Goal: Find specific page/section

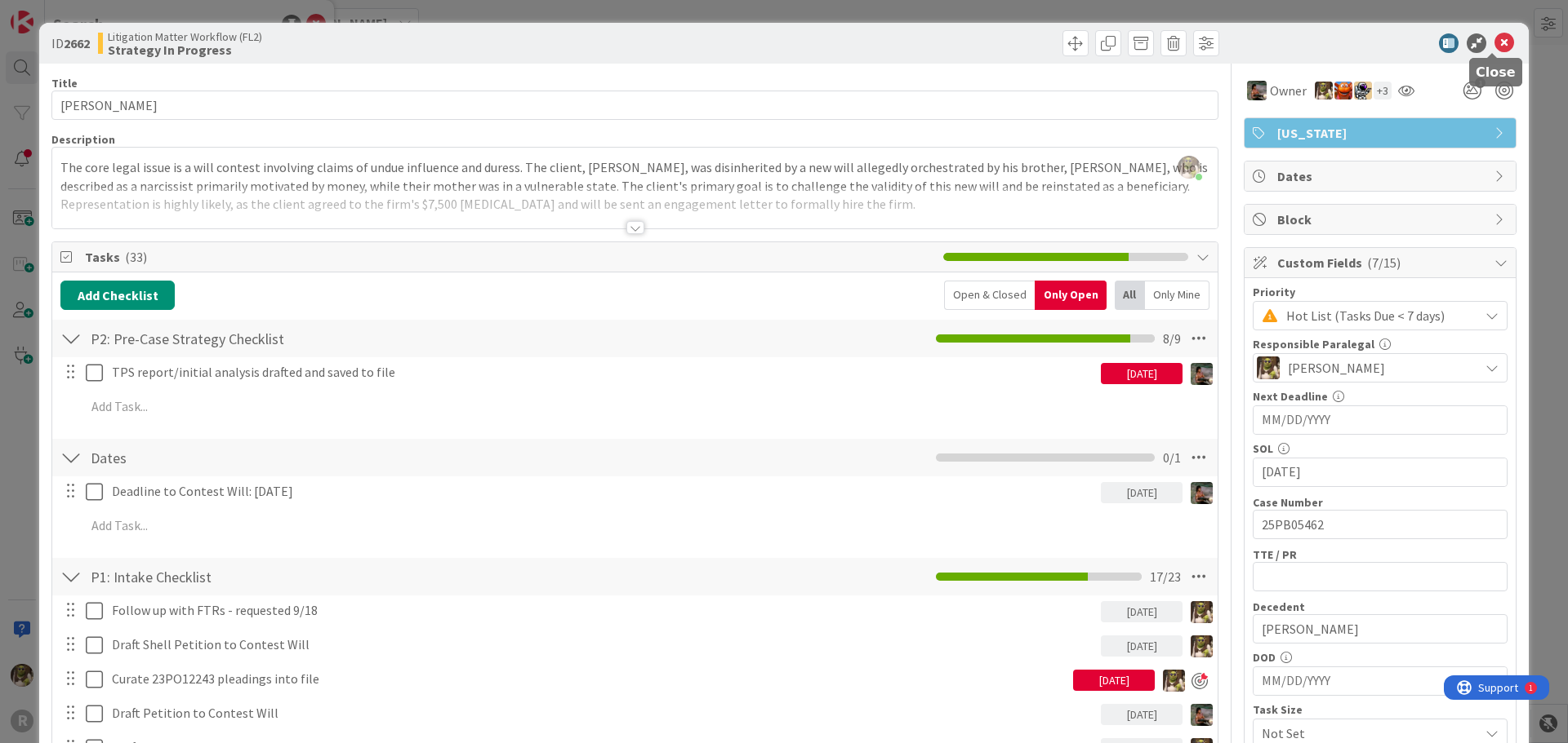
click at [1495, 49] on icon at bounding box center [1503, 43] width 20 height 20
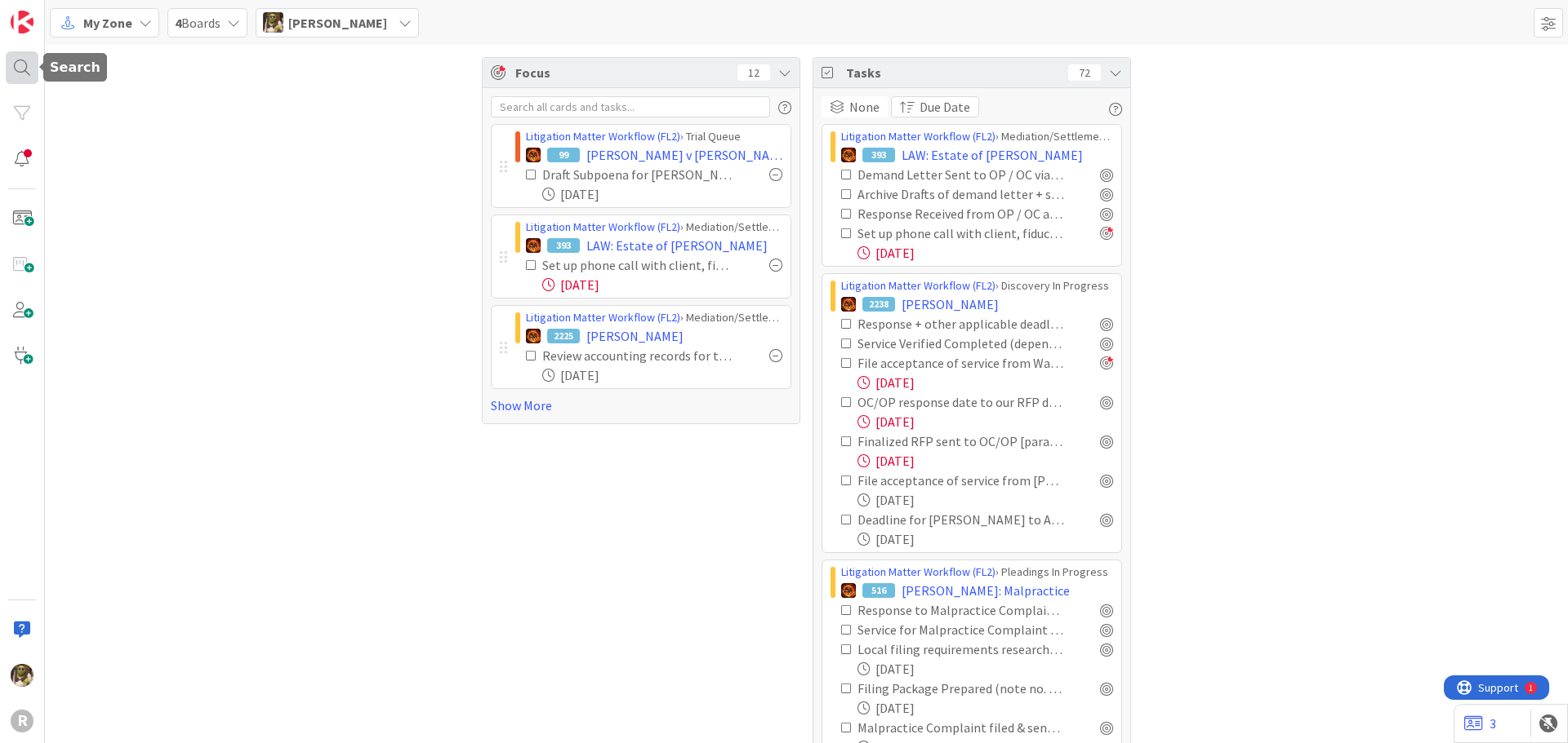
click at [36, 51] on div at bounding box center [22, 67] width 33 height 33
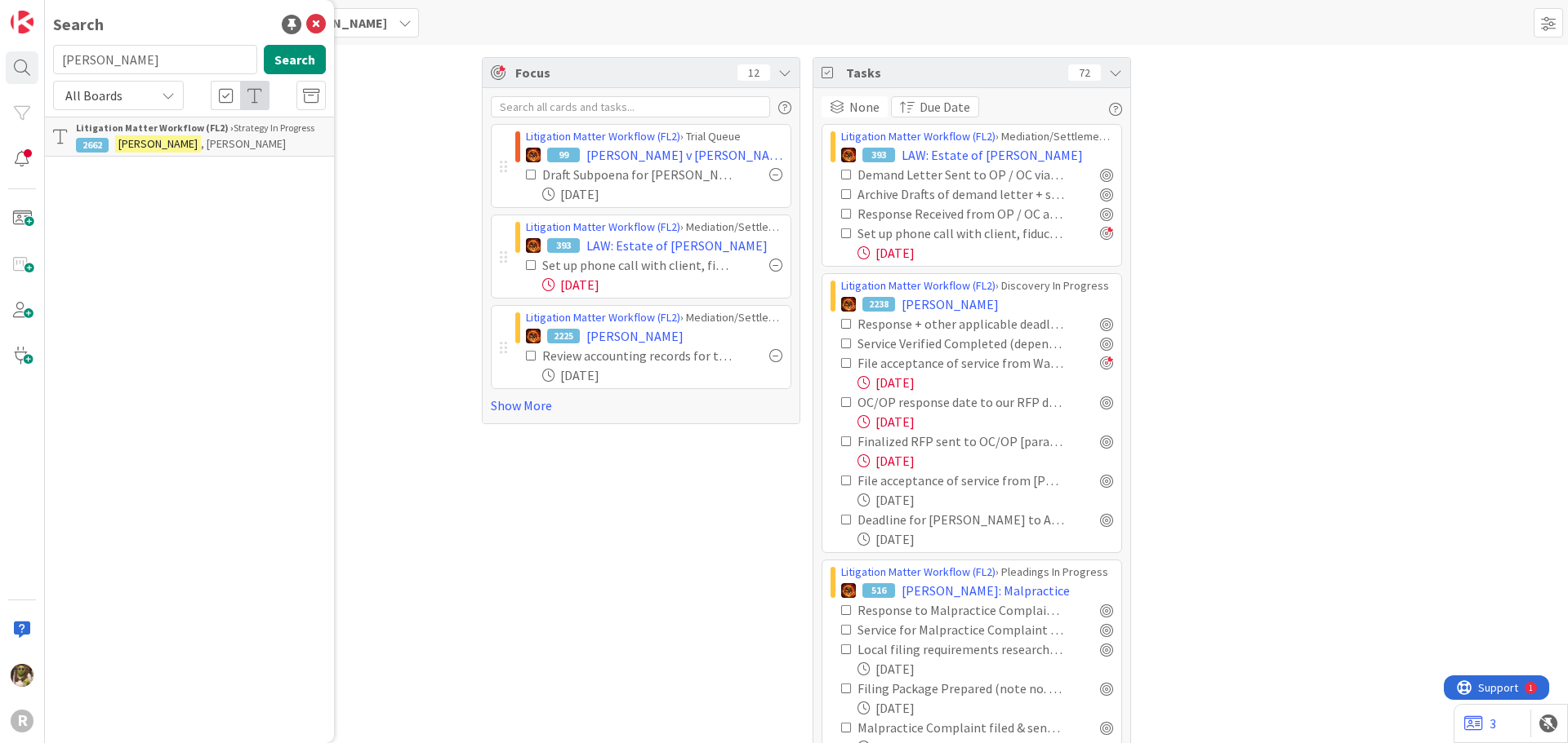
drag, startPoint x: 141, startPoint y: 59, endPoint x: 42, endPoint y: 57, distance: 99.0
click at [42, 57] on div "R Search [PERSON_NAME] Search All Boards Litigation Matter Workflow (FL2) › Str…" at bounding box center [22, 371] width 45 height 743
type input "[PERSON_NAME]"
click at [151, 138] on div "Litigation Matter Workflow (FL2) › Mediation/Settlement in Progress" at bounding box center [200, 135] width 250 height 29
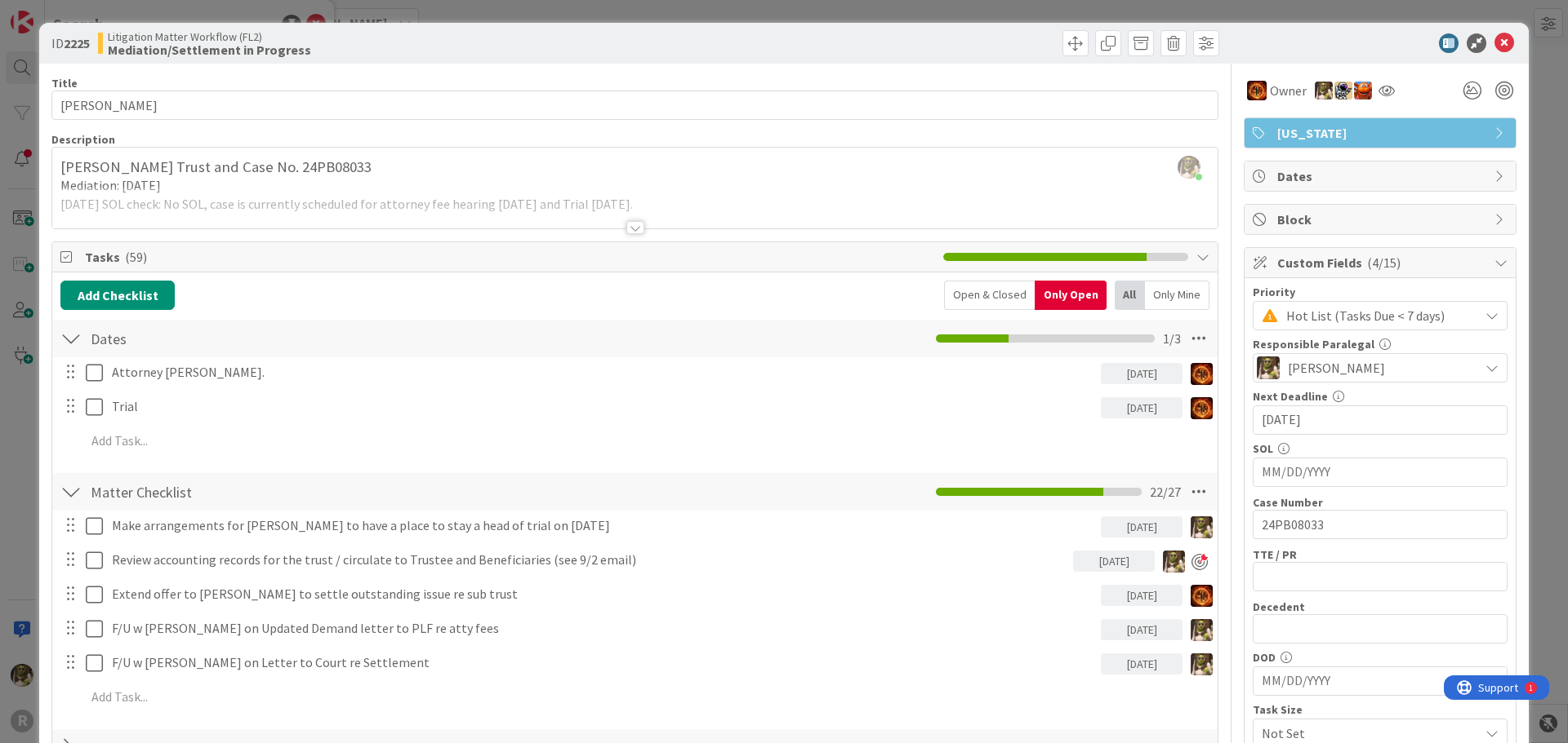
click at [640, 226] on div at bounding box center [635, 207] width 1165 height 42
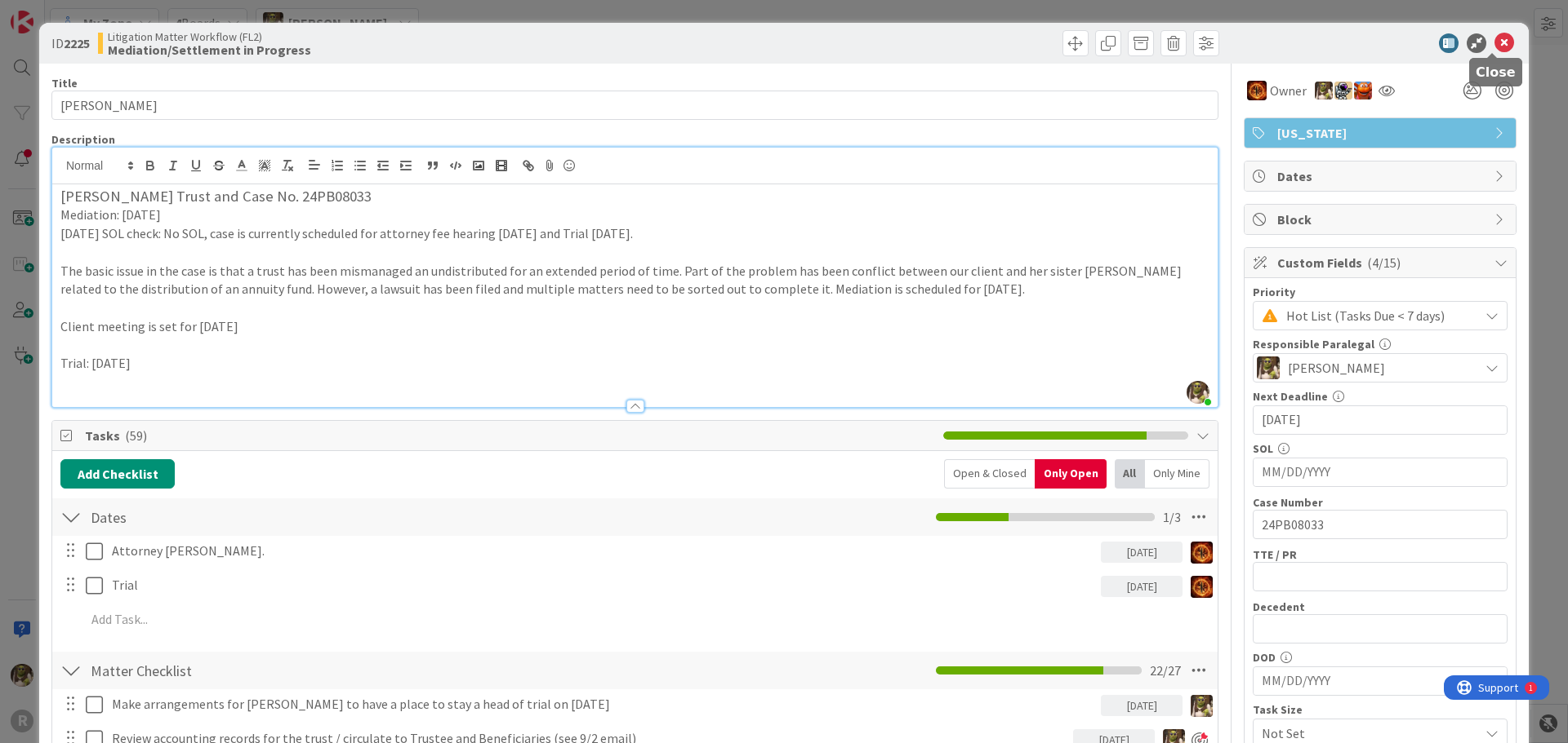
click at [1494, 36] on icon at bounding box center [1503, 43] width 20 height 20
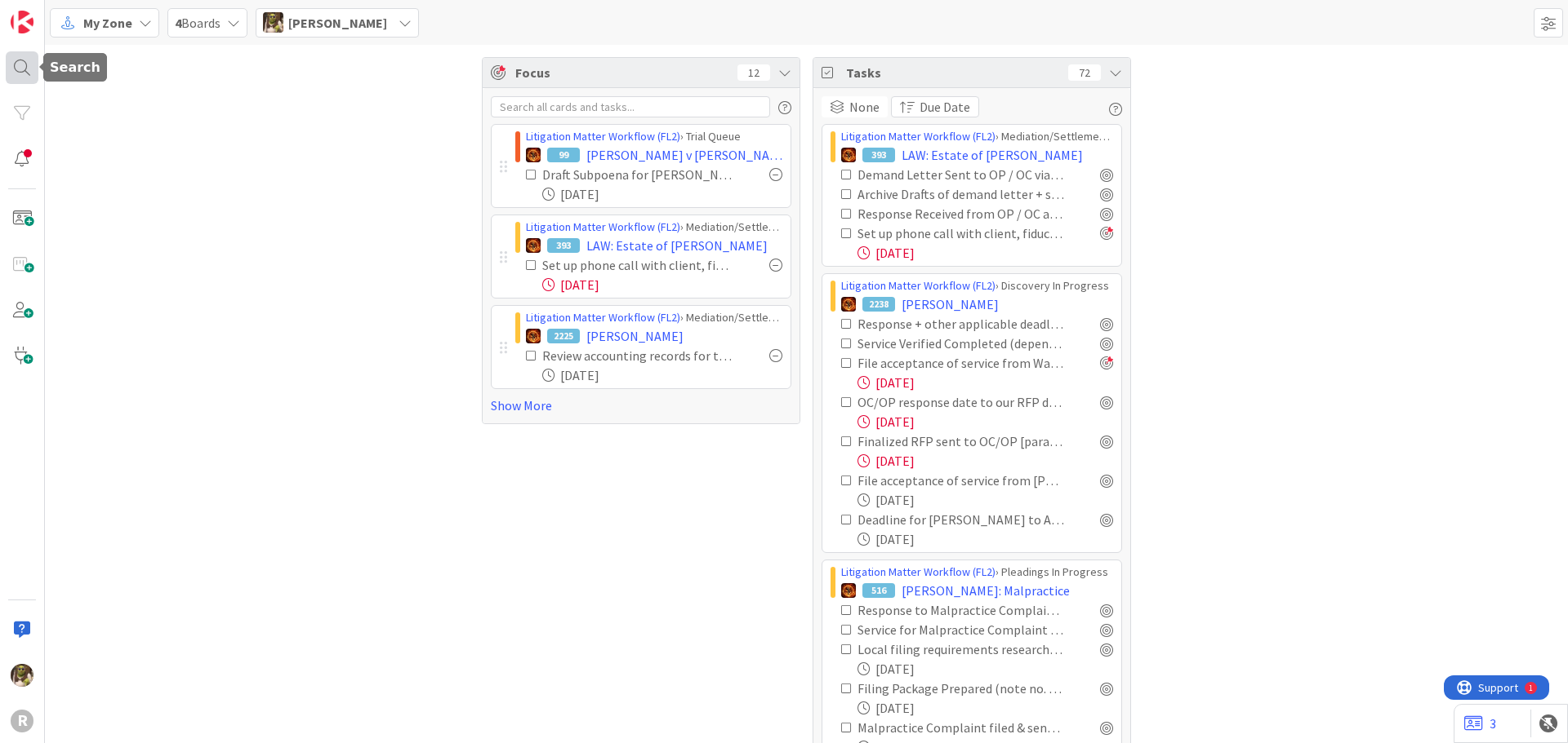
click at [9, 63] on div at bounding box center [22, 67] width 33 height 33
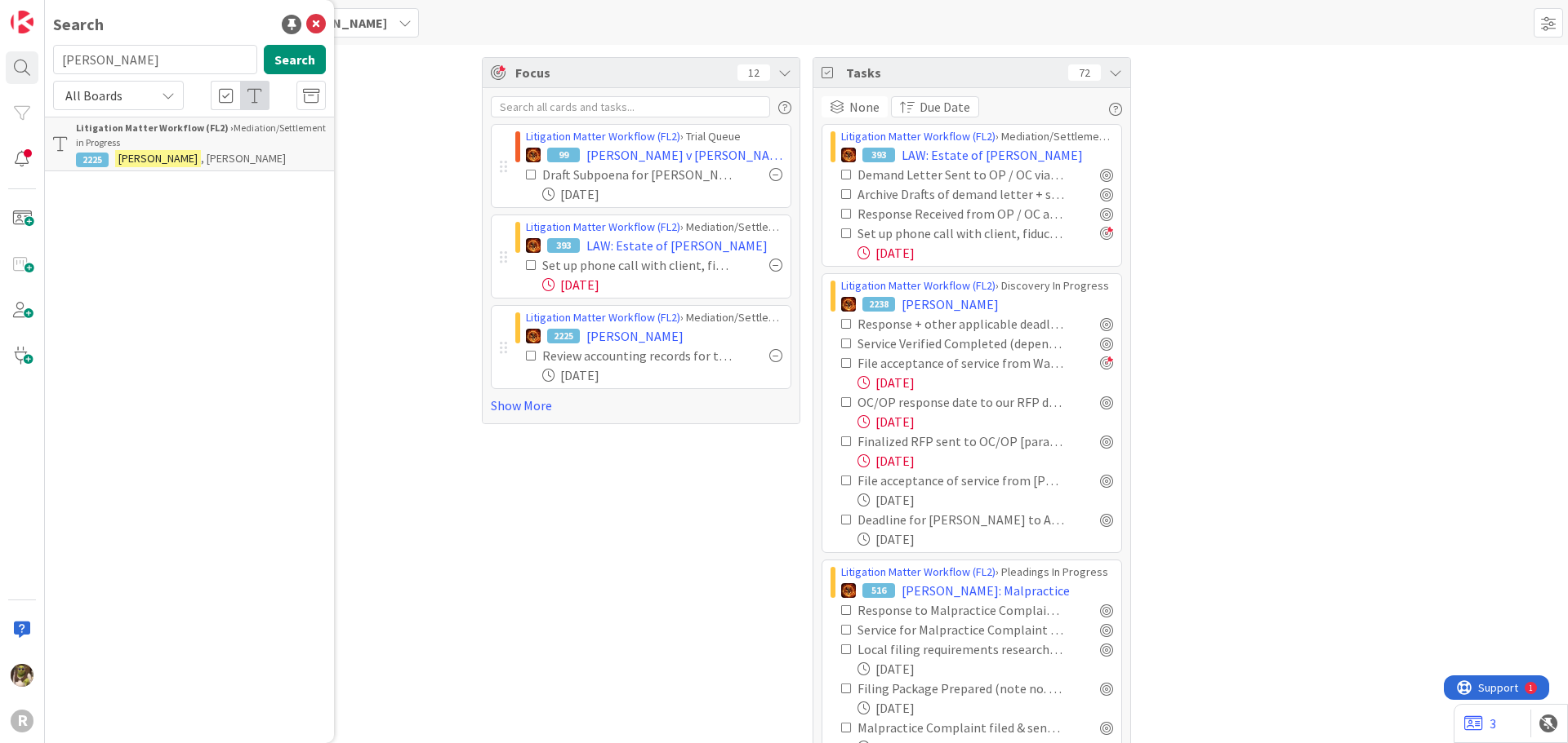
drag, startPoint x: 139, startPoint y: 62, endPoint x: -56, endPoint y: 56, distance: 195.1
click at [0, 56] on html "R Search [PERSON_NAME] Search All Boards Litigation Matter Workflow (FL2) › Med…" at bounding box center [784, 371] width 1568 height 743
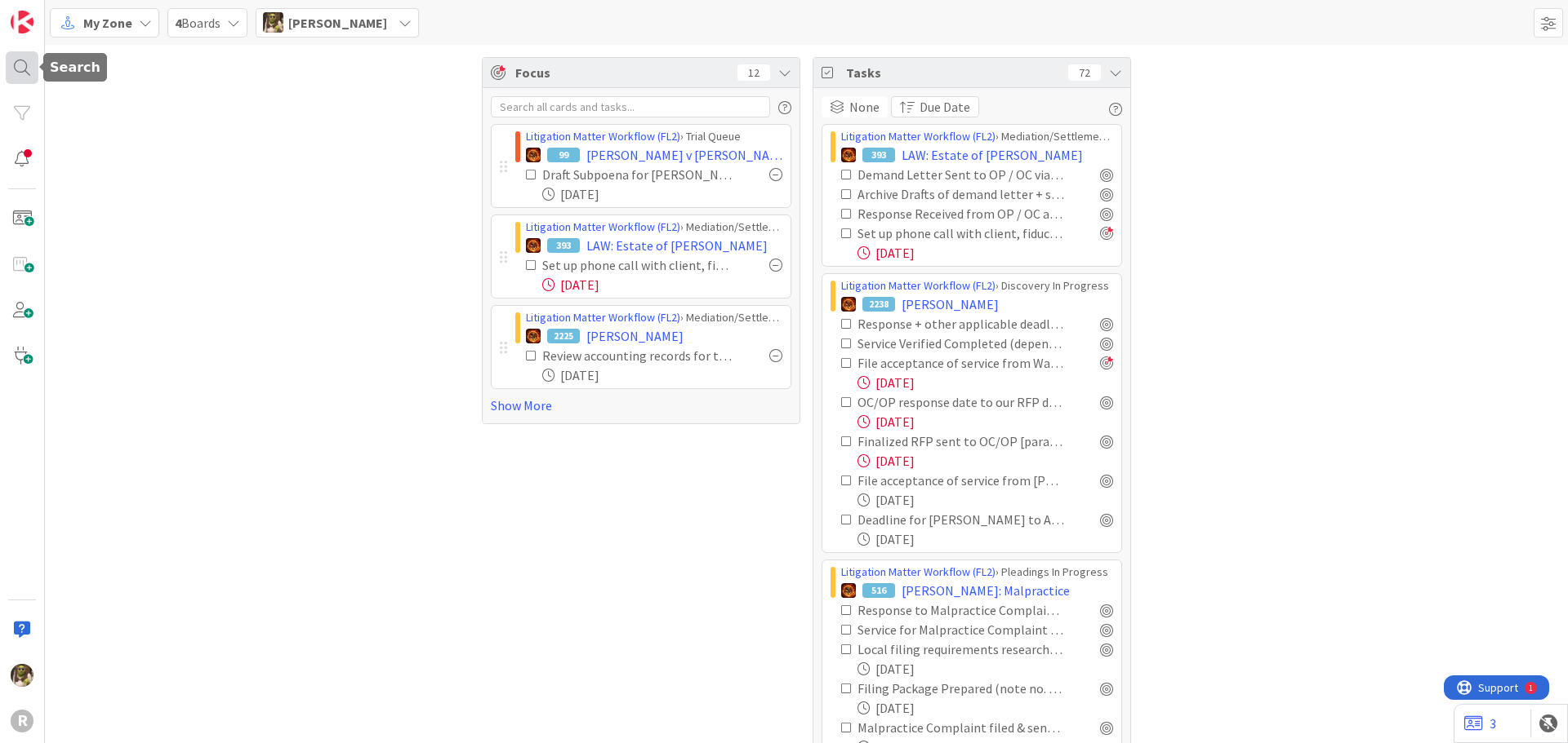
click at [33, 67] on div at bounding box center [22, 67] width 33 height 33
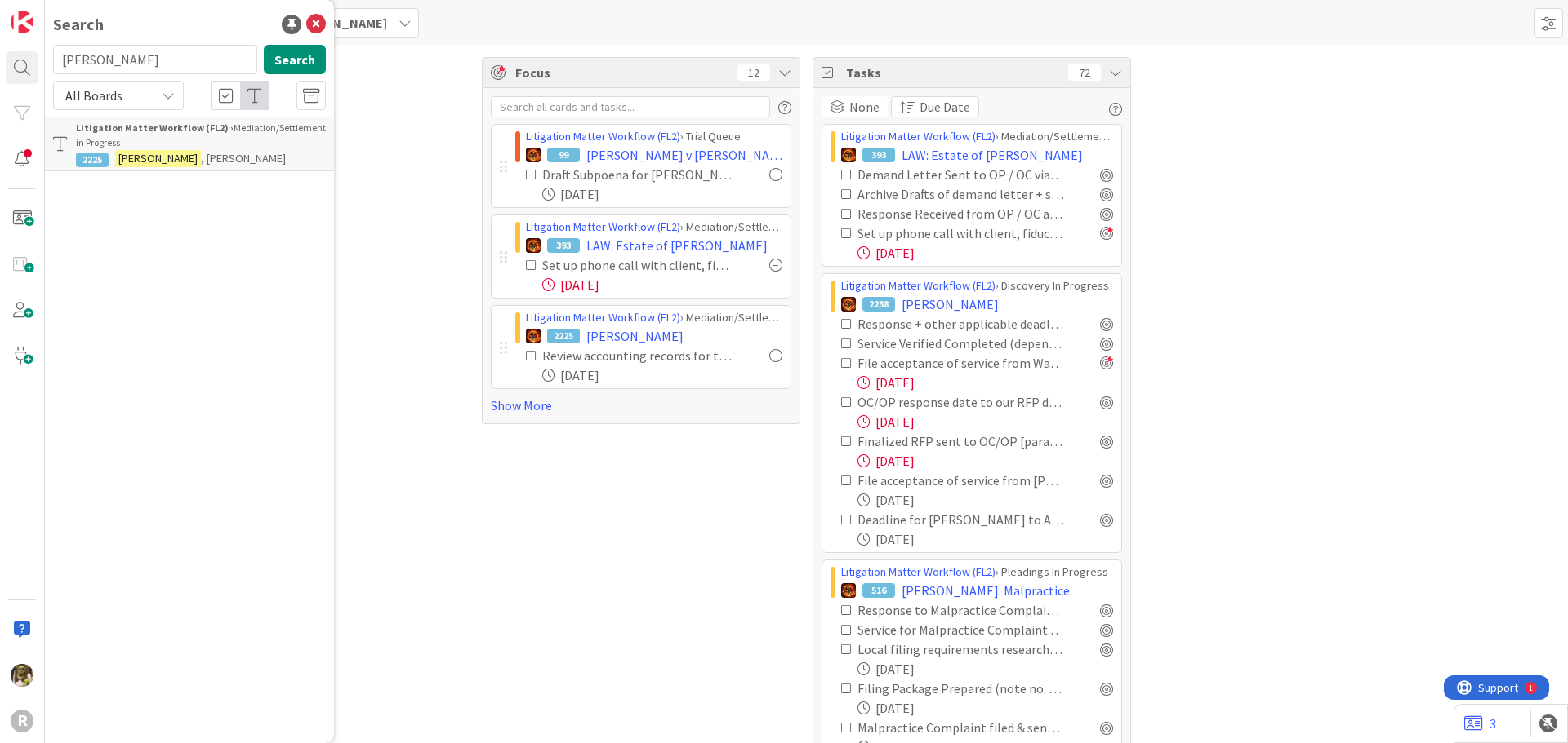
drag, startPoint x: 158, startPoint y: 63, endPoint x: 45, endPoint y: 64, distance: 113.0
click at [45, 64] on div "[PERSON_NAME] Search" at bounding box center [189, 63] width 293 height 36
